Goal: Information Seeking & Learning: Learn about a topic

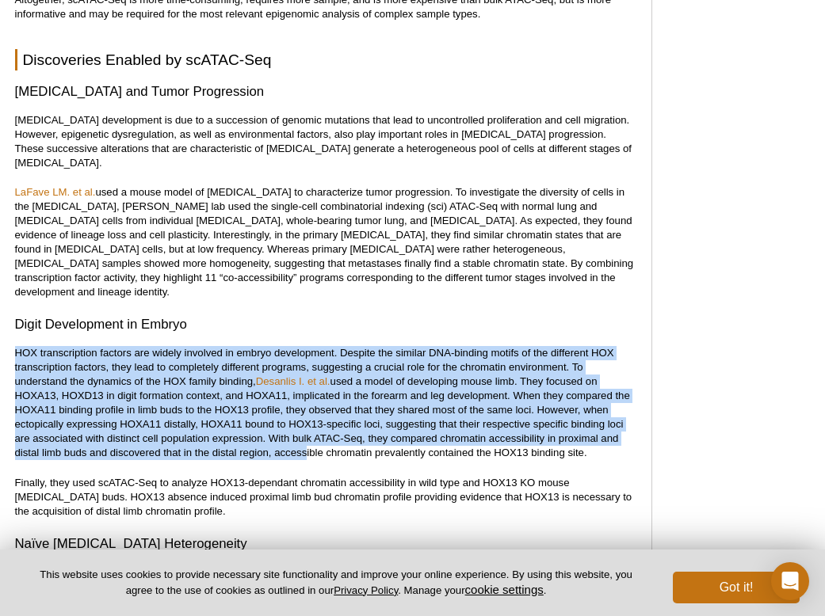
scroll to position [3188, 0]
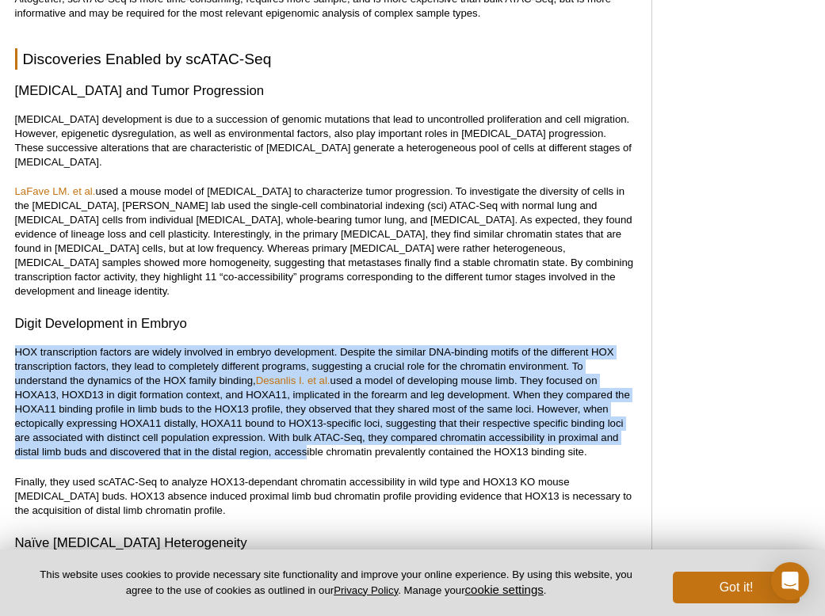
drag, startPoint x: 191, startPoint y: 261, endPoint x: 295, endPoint y: 459, distance: 224.3
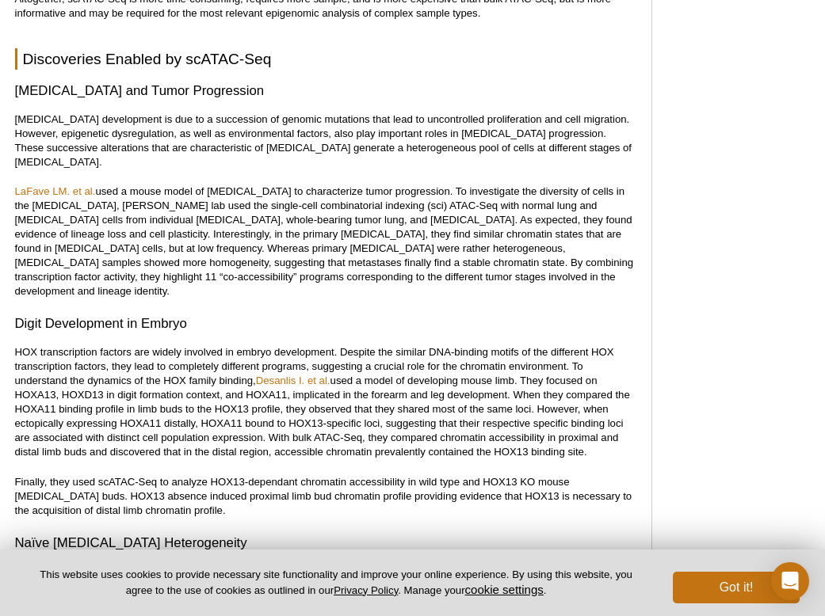
click at [288, 475] on p "Finally, they used scATAC-Seq to analyze HOX13-dependant chromatin accessibilit…" at bounding box center [325, 496] width 620 height 43
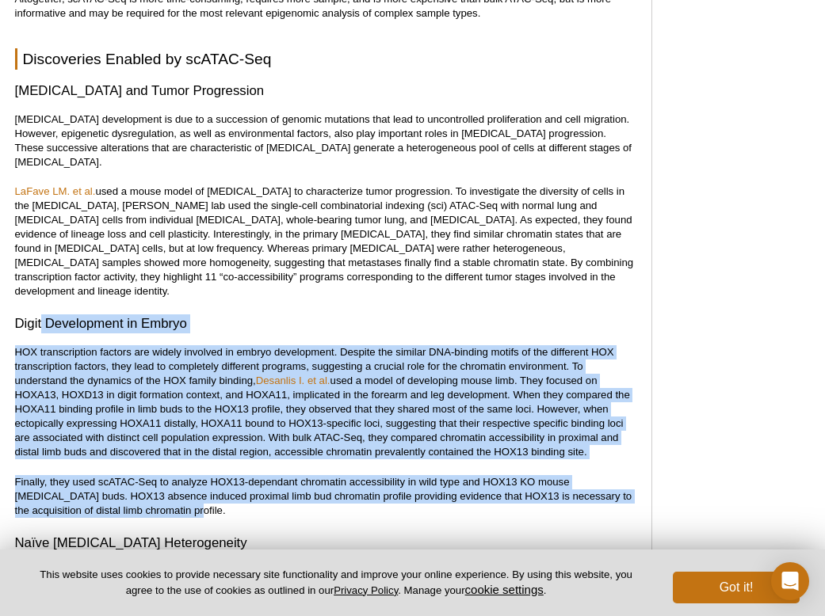
drag, startPoint x: 273, startPoint y: 471, endPoint x: 25, endPoint y: 271, distance: 318.8
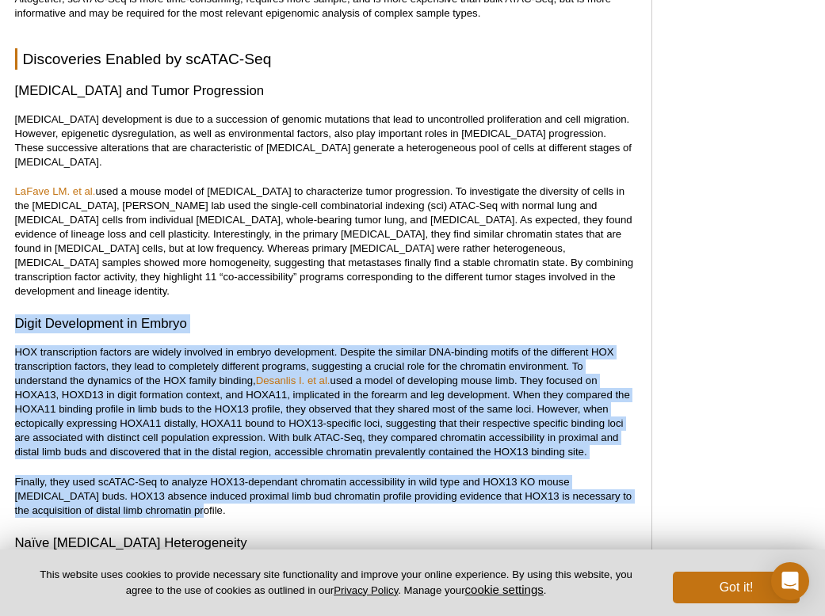
drag, startPoint x: 12, startPoint y: 275, endPoint x: 192, endPoint y: 461, distance: 259.3
click at [198, 475] on p "Finally, they used scATAC-Seq to analyze HOX13-dependant chromatin accessibilit…" at bounding box center [325, 496] width 620 height 43
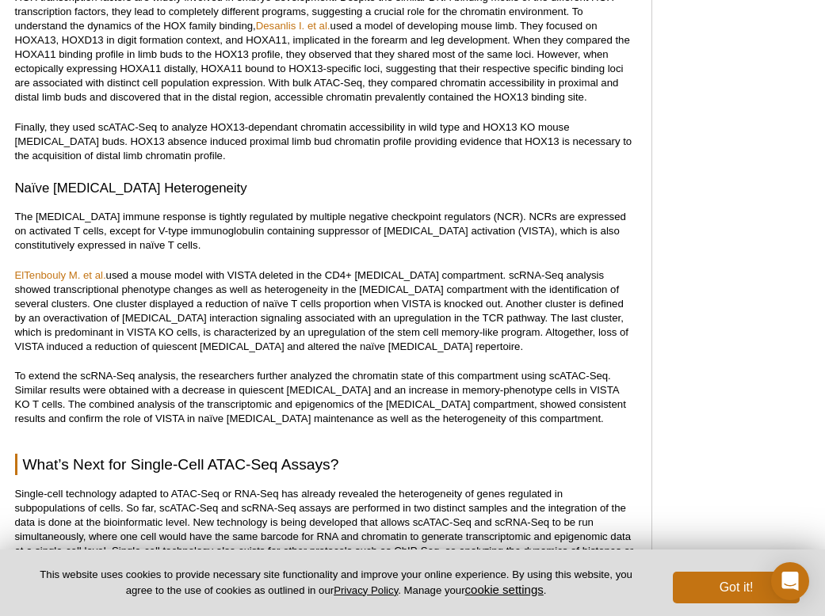
scroll to position [3584, 0]
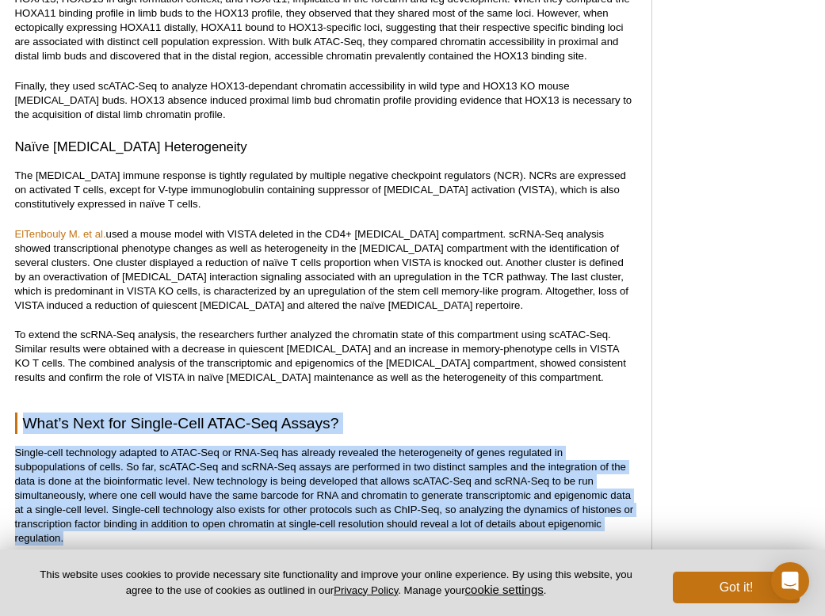
drag, startPoint x: 170, startPoint y: 501, endPoint x: 10, endPoint y: 381, distance: 199.1
drag, startPoint x: 14, startPoint y: 379, endPoint x: 113, endPoint y: 501, distance: 157.1
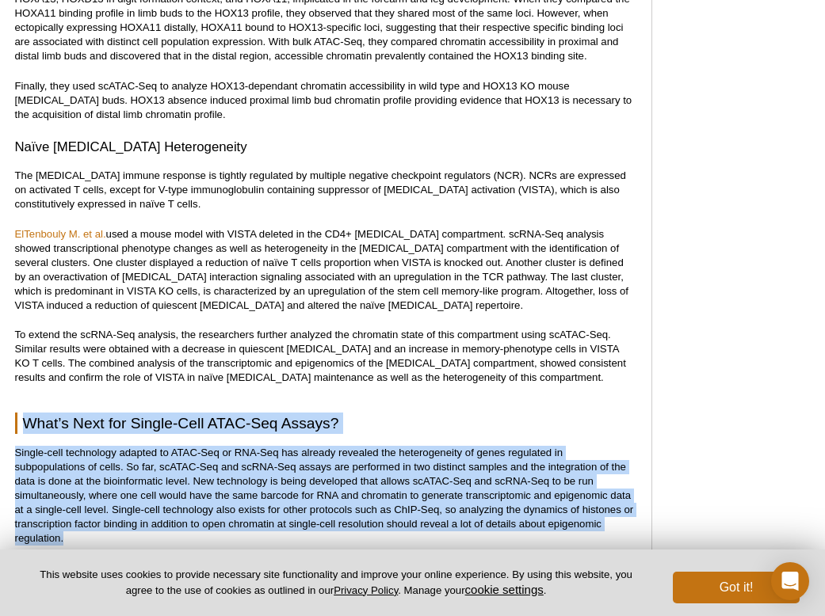
click at [113, 501] on p "Single-cell technology adapted to ATAC-Seq or RNA-Seq has already revealed the …" at bounding box center [325, 496] width 620 height 100
drag, startPoint x: 154, startPoint y: 501, endPoint x: 12, endPoint y: 368, distance: 195.0
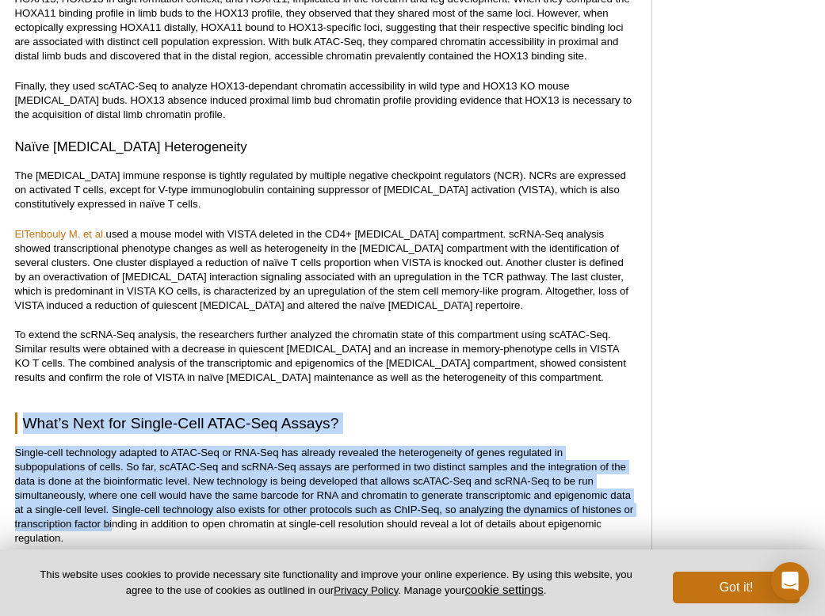
drag, startPoint x: 8, startPoint y: 357, endPoint x: 112, endPoint y: 489, distance: 168.6
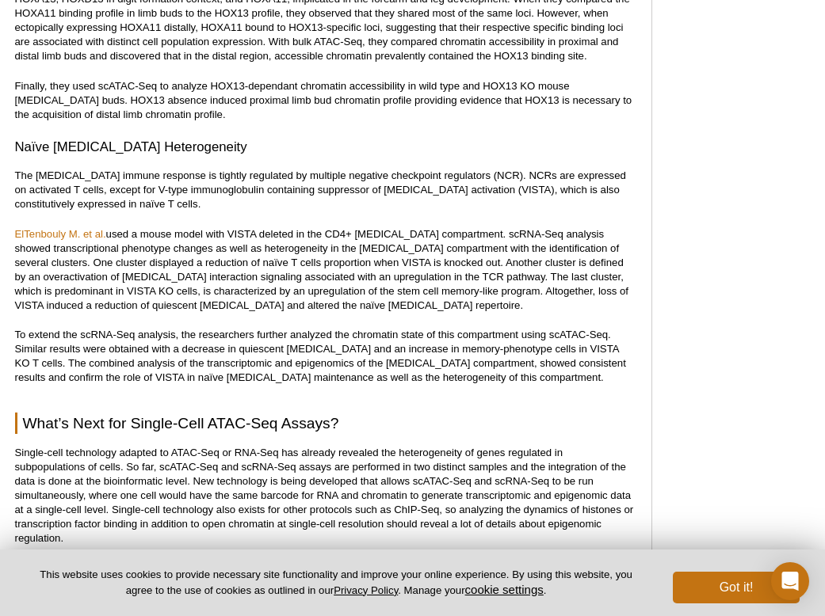
click at [115, 492] on p "Single-cell technology adapted to ATAC-Seq or RNA-Seq has already revealed the …" at bounding box center [325, 496] width 620 height 100
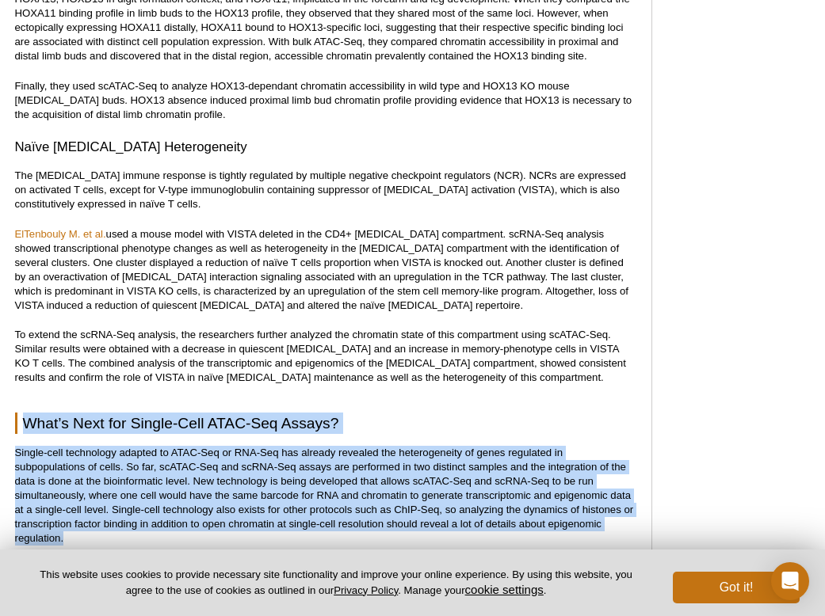
drag, startPoint x: 123, startPoint y: 500, endPoint x: 3, endPoint y: 360, distance: 184.3
drag, startPoint x: 5, startPoint y: 351, endPoint x: 115, endPoint y: 495, distance: 181.4
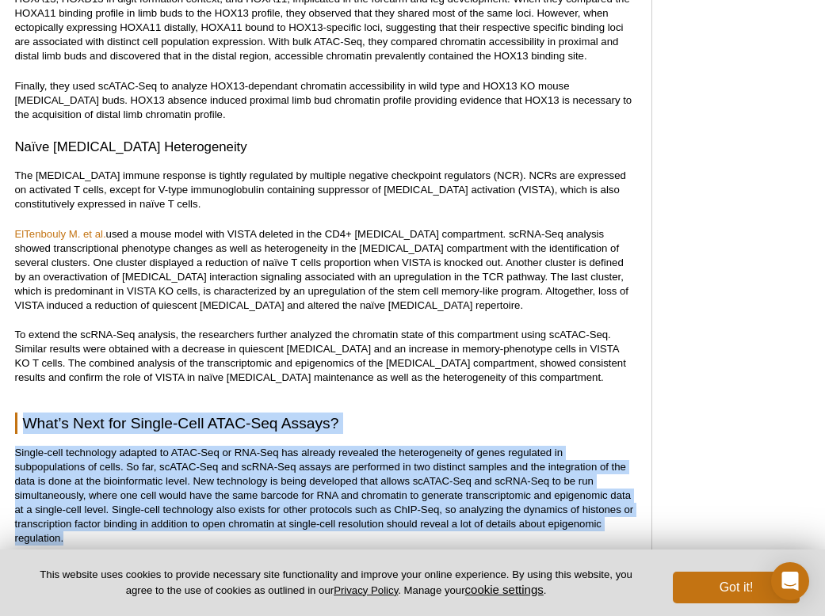
click at [115, 495] on p "Single-cell technology adapted to ATAC-Seq or RNA-Seq has already revealed the …" at bounding box center [325, 496] width 620 height 100
drag, startPoint x: 150, startPoint y: 494, endPoint x: 9, endPoint y: 364, distance: 192.2
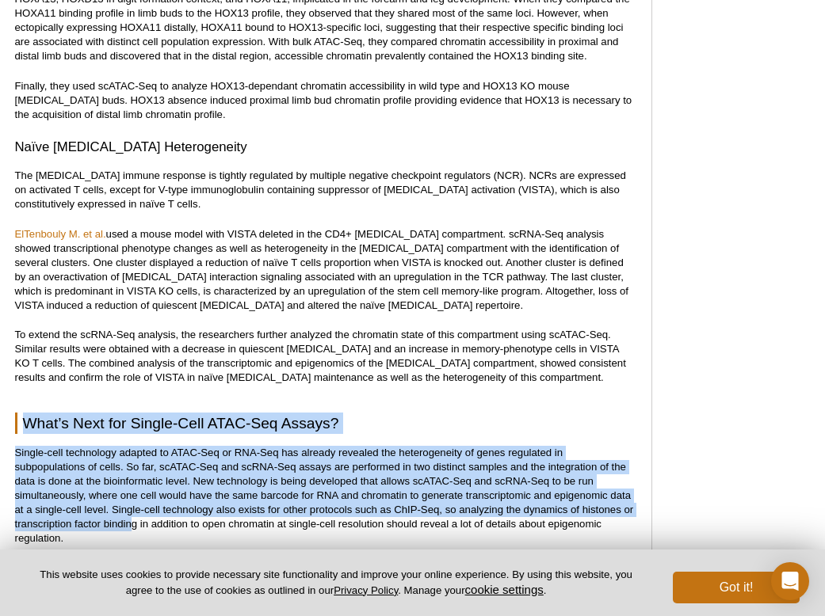
drag, startPoint x: 8, startPoint y: 360, endPoint x: 130, endPoint y: 489, distance: 178.2
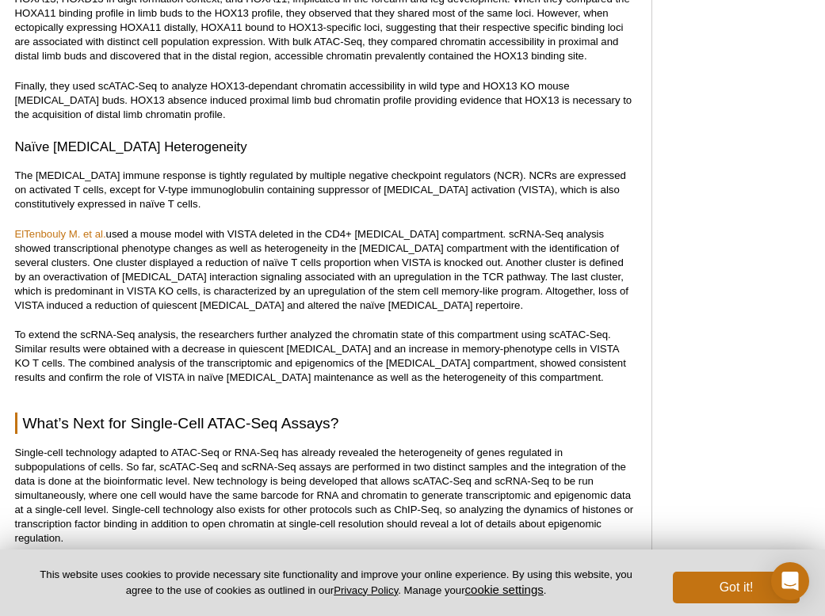
click at [130, 489] on p "Single-cell technology adapted to ATAC-Seq or RNA-Seq has already revealed the …" at bounding box center [325, 496] width 620 height 100
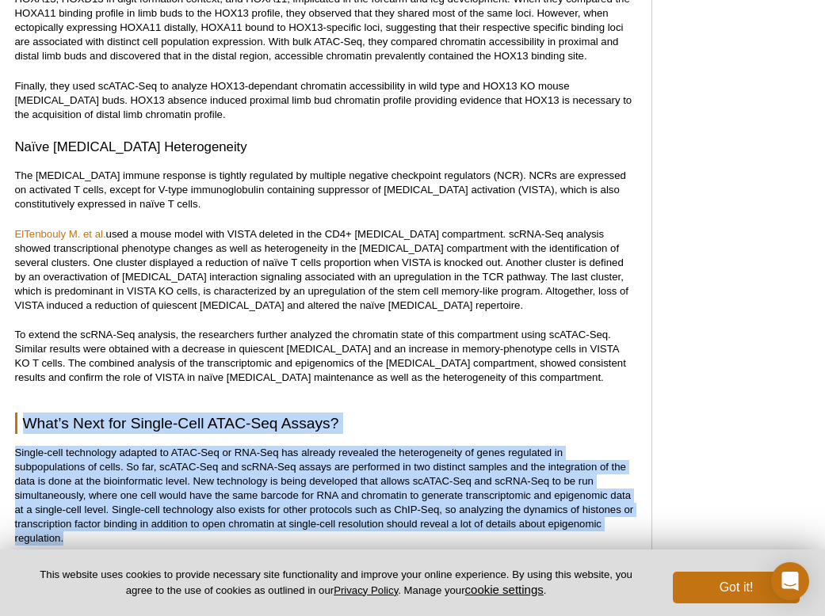
drag, startPoint x: 131, startPoint y: 494, endPoint x: -1, endPoint y: 359, distance: 189.3
drag, startPoint x: 7, startPoint y: 352, endPoint x: 21, endPoint y: 372, distance: 24.4
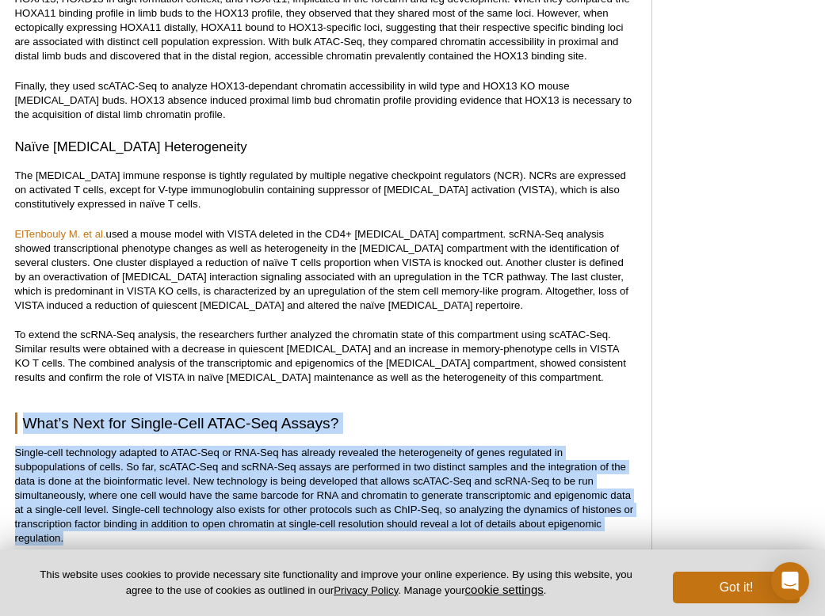
drag, startPoint x: 6, startPoint y: 349, endPoint x: 129, endPoint y: 499, distance: 194.7
click at [129, 499] on p "Single-cell technology adapted to ATAC-Seq or RNA-Seq has already revealed the …" at bounding box center [325, 496] width 620 height 100
drag, startPoint x: 147, startPoint y: 497, endPoint x: 12, endPoint y: 367, distance: 188.2
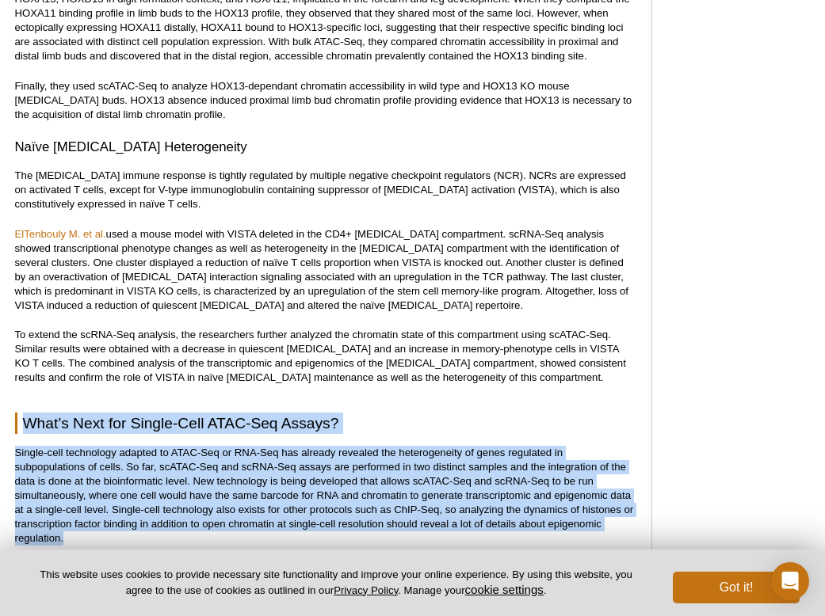
drag, startPoint x: 8, startPoint y: 363, endPoint x: 90, endPoint y: 493, distance: 154.1
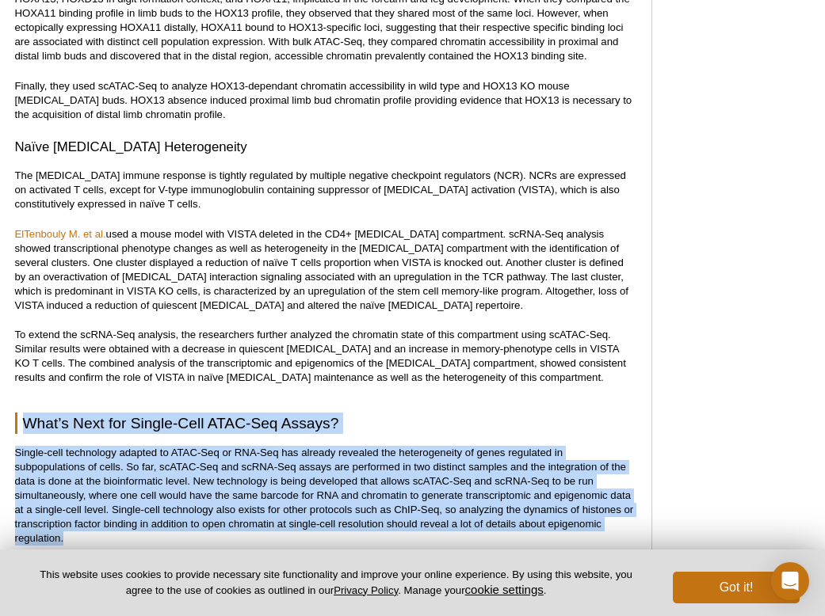
click at [90, 493] on p "Single-cell technology adapted to ATAC-Seq or RNA-Seq has already revealed the …" at bounding box center [325, 496] width 620 height 100
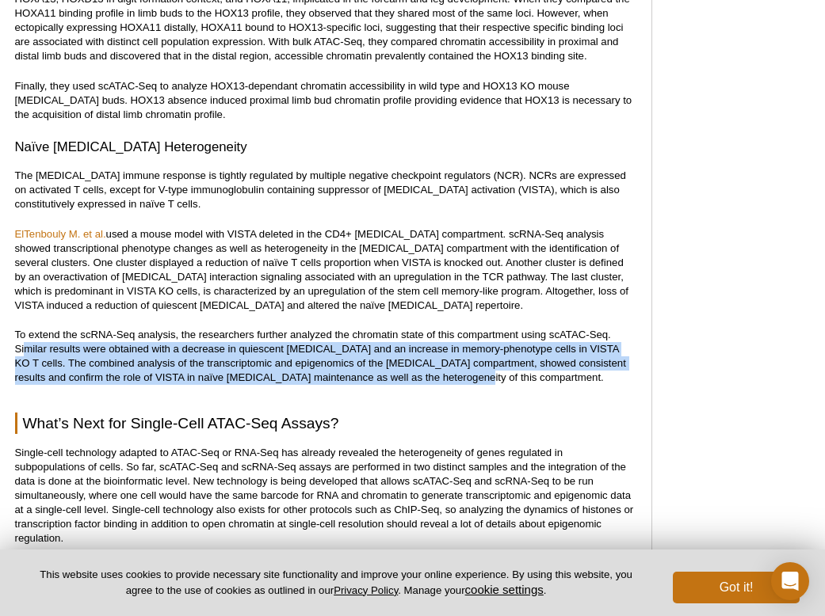
drag, startPoint x: 434, startPoint y: 330, endPoint x: 24, endPoint y: 303, distance: 411.2
click at [25, 328] on p "To extend the scRNA-Seq analysis, the researchers further analyzed the chromati…" at bounding box center [325, 356] width 620 height 57
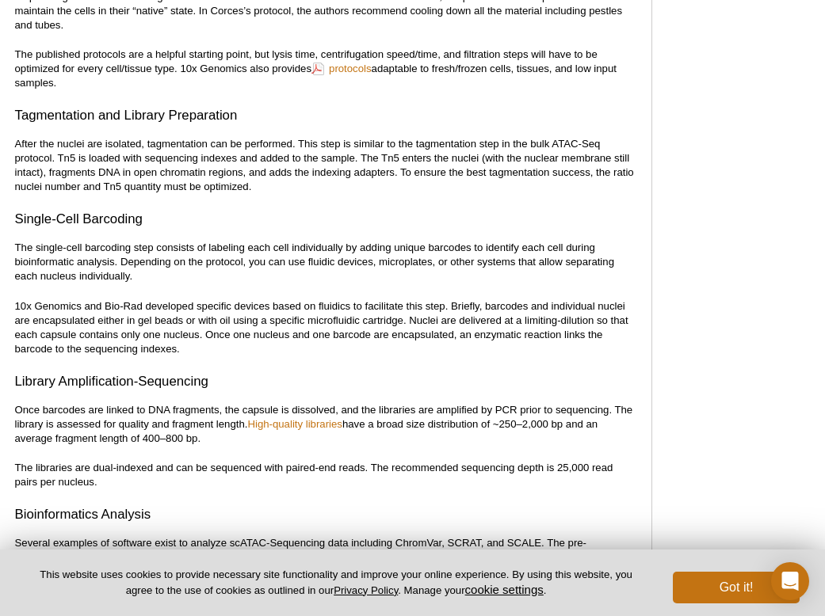
scroll to position [2000, 0]
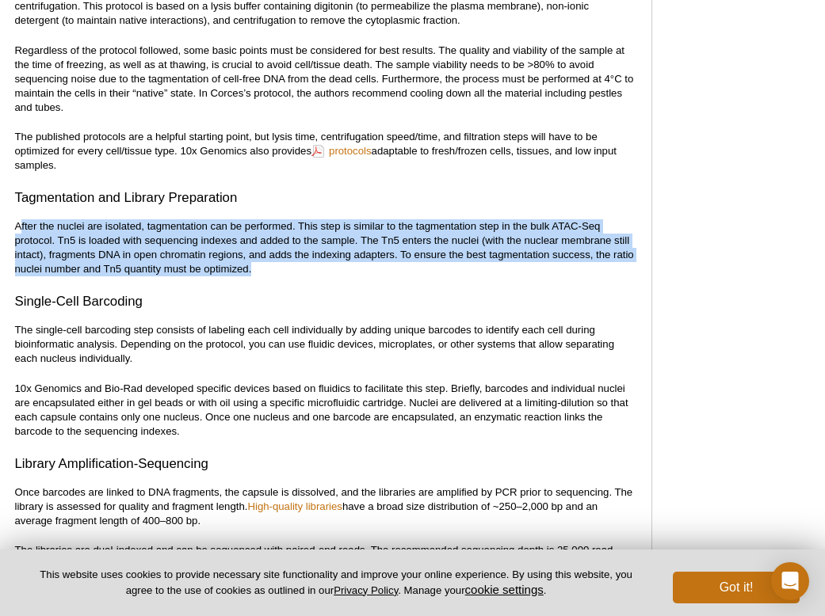
drag, startPoint x: 281, startPoint y: 258, endPoint x: 10, endPoint y: 192, distance: 278.9
click at [19, 198] on div "<< Back to MOTIFvations Blog Home Page Beginner’s Guide to Understanding Single…" at bounding box center [325, 600] width 620 height 4906
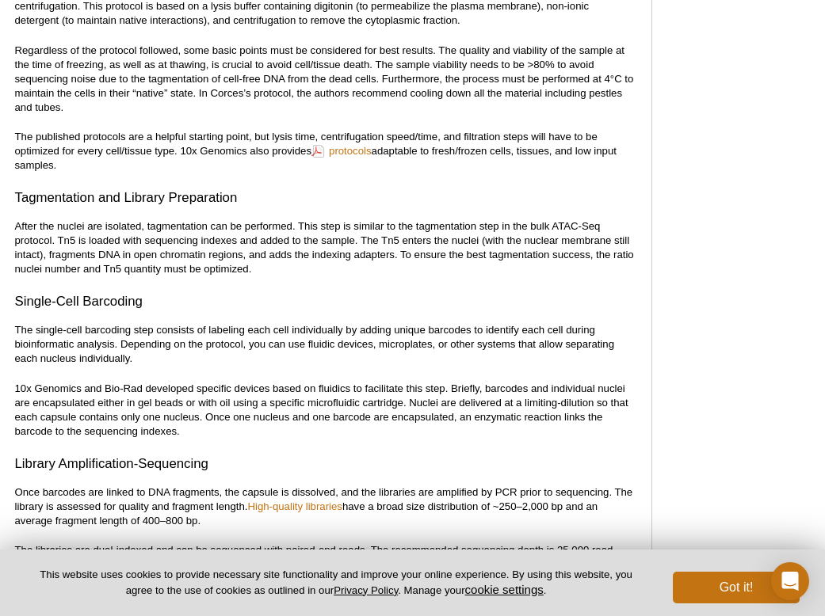
click at [10, 189] on div "<< Back to MOTIFvations Blog Home Page Beginner’s Guide to Understanding Single…" at bounding box center [337, 602] width 661 height 4931
